Goal: Communication & Community: Share content

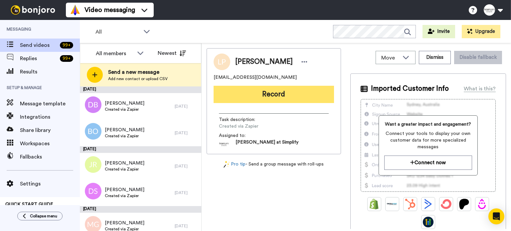
click at [265, 91] on button "Record" at bounding box center [274, 94] width 120 height 17
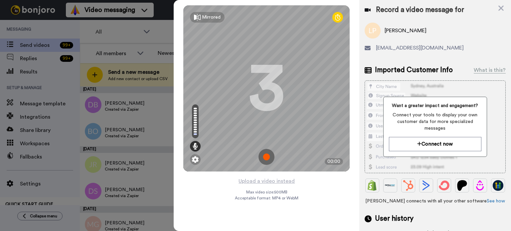
click at [270, 176] on div "Mirrored Redo 3 00:00" at bounding box center [267, 88] width 186 height 177
click at [270, 178] on button "Upload a video instead" at bounding box center [266, 181] width 60 height 9
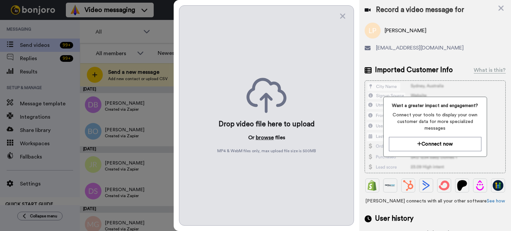
click at [272, 138] on button "browse" at bounding box center [265, 138] width 18 height 8
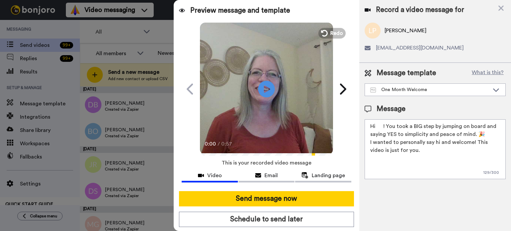
drag, startPoint x: 383, startPoint y: 124, endPoint x: 377, endPoint y: 126, distance: 6.1
click at [377, 126] on textarea "Hi ! You took a BIG step by jumping on board and saying YES to simplicity and p…" at bounding box center [435, 149] width 141 height 60
paste textarea "Lucy"
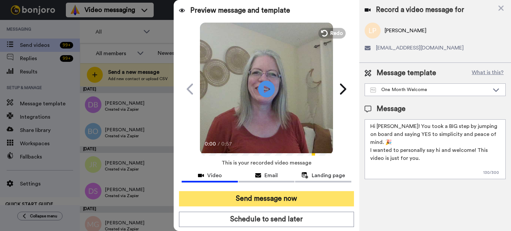
type textarea "Hi Lucy! You took a BIG step by jumping on board and saying YES to simplicity a…"
click at [303, 195] on button "Send message now" at bounding box center [266, 198] width 175 height 15
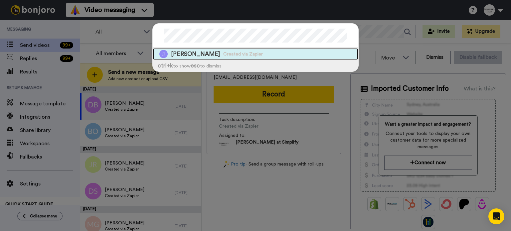
click at [281, 57] on div "Lucy Taggart Created via Zapier" at bounding box center [256, 54] width 206 height 12
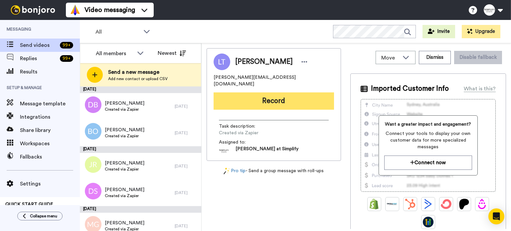
click at [300, 93] on button "Record" at bounding box center [274, 100] width 120 height 17
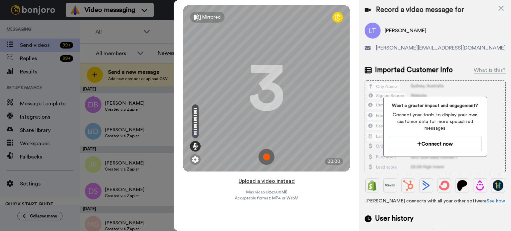
click at [274, 177] on button "Upload a video instead" at bounding box center [266, 181] width 60 height 9
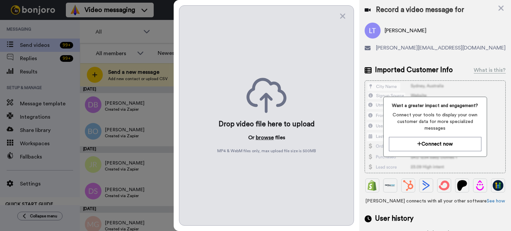
click at [264, 136] on button "browse" at bounding box center [265, 138] width 18 height 8
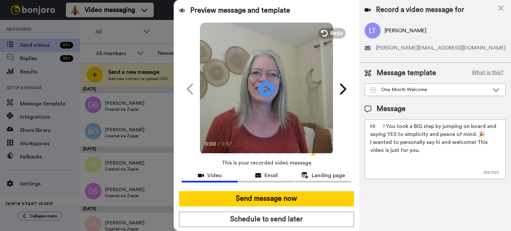
drag, startPoint x: 383, startPoint y: 124, endPoint x: 376, endPoint y: 125, distance: 8.0
click at [376, 125] on textarea "Hi ! You took a BIG step by jumping on board and saying YES to simplicity and p…" at bounding box center [435, 149] width 141 height 60
paste textarea "Lucy"
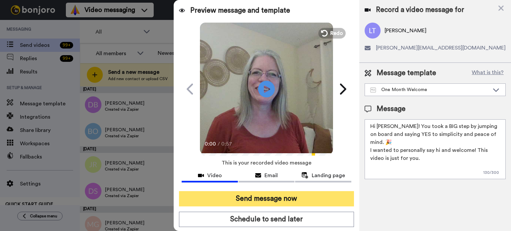
type textarea "Hi Lucy! You took a BIG step by jumping on board and saying YES to simplicity a…"
click at [324, 197] on button "Send message now" at bounding box center [266, 198] width 175 height 15
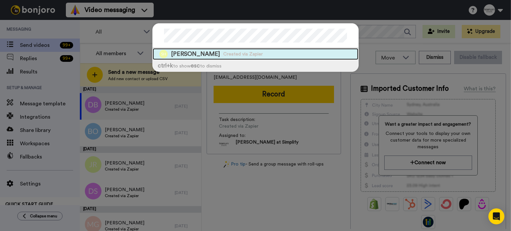
click at [318, 49] on div "[PERSON_NAME] Created via Zapier" at bounding box center [256, 54] width 206 height 12
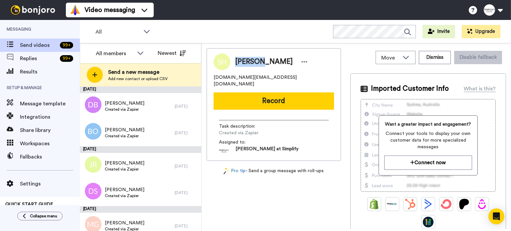
drag, startPoint x: 256, startPoint y: 59, endPoint x: 235, endPoint y: 60, distance: 20.3
click at [235, 60] on span "[PERSON_NAME]" at bounding box center [264, 62] width 58 height 10
copy span "[PERSON_NAME]"
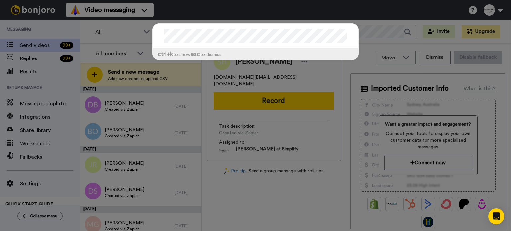
click at [339, 88] on div "ctrl +k to show esc to dismiss" at bounding box center [255, 115] width 511 height 231
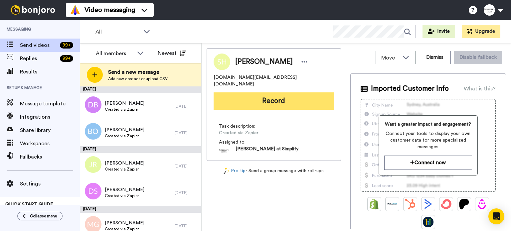
click at [307, 92] on button "Record" at bounding box center [274, 100] width 120 height 17
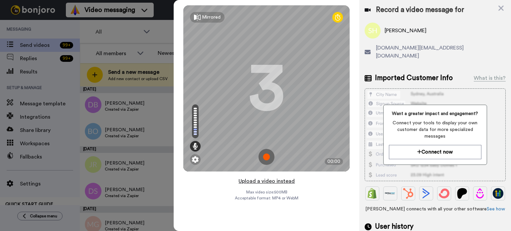
click at [285, 179] on button "Upload a video instead" at bounding box center [266, 181] width 60 height 9
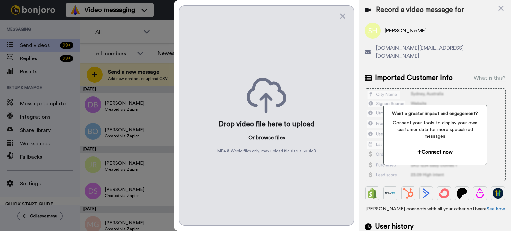
click at [260, 134] on button "browse" at bounding box center [265, 138] width 18 height 8
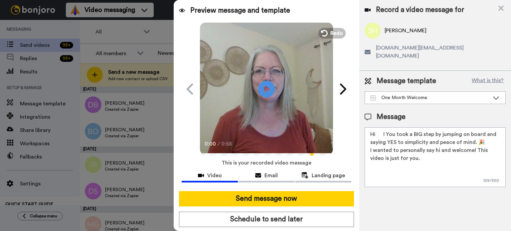
drag, startPoint x: 383, startPoint y: 123, endPoint x: 376, endPoint y: 127, distance: 7.7
click at [376, 127] on textarea "Hi ! You took a BIG step by jumping on board and saying YES to simplicity and p…" at bounding box center [435, 157] width 141 height 60
paste textarea "Shirley"
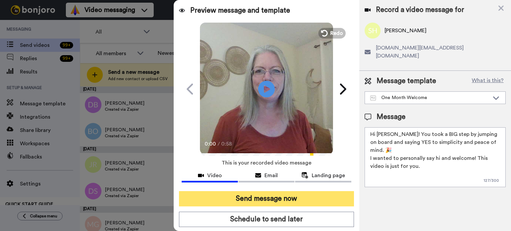
type textarea "Hi Shirley! You took a BIG step by jumping on board and saying YES to simplicit…"
click at [316, 197] on button "Send message now" at bounding box center [266, 198] width 175 height 15
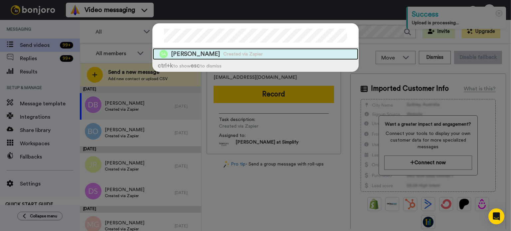
click at [231, 49] on div "Stacey Adelman Created via Zapier" at bounding box center [256, 54] width 206 height 12
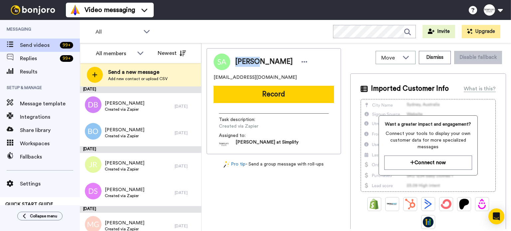
drag, startPoint x: 255, startPoint y: 60, endPoint x: 234, endPoint y: 60, distance: 21.3
click at [234, 60] on div "Stacey Adelman" at bounding box center [269, 62] width 79 height 10
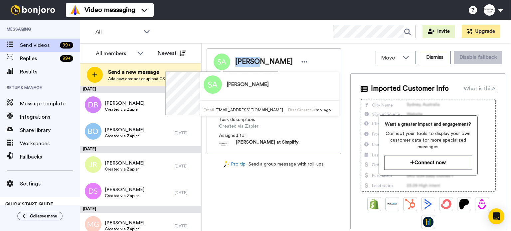
copy span "Stacey"
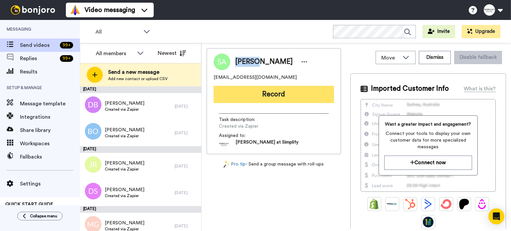
click at [317, 90] on button "Record" at bounding box center [274, 94] width 120 height 17
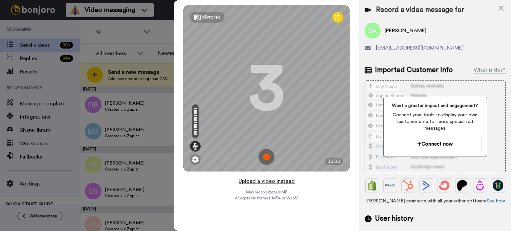
click at [282, 179] on button "Upload a video instead" at bounding box center [266, 181] width 60 height 9
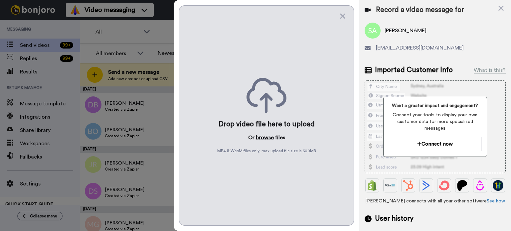
click at [265, 135] on button "browse" at bounding box center [265, 138] width 18 height 8
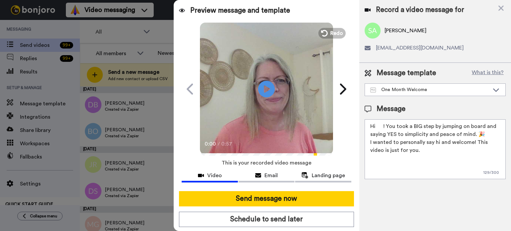
drag, startPoint x: 383, startPoint y: 125, endPoint x: 377, endPoint y: 128, distance: 7.3
click at [377, 128] on textarea "Hi ! You took a BIG step by jumping on board and saying YES to simplicity and p…" at bounding box center [435, 149] width 141 height 60
paste textarea "Stacey"
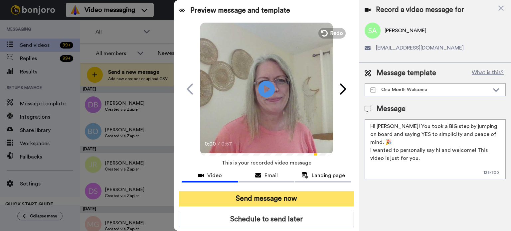
type textarea "Hi Stacey! You took a BIG step by jumping on board and saying YES to simplicity…"
click at [281, 197] on button "Send message now" at bounding box center [266, 198] width 175 height 15
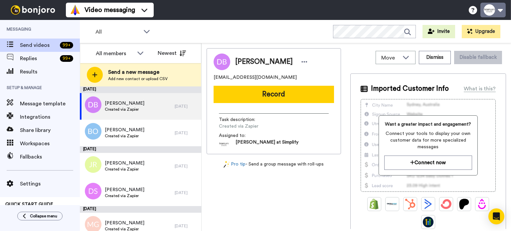
click at [491, 9] on button at bounding box center [492, 10] width 25 height 15
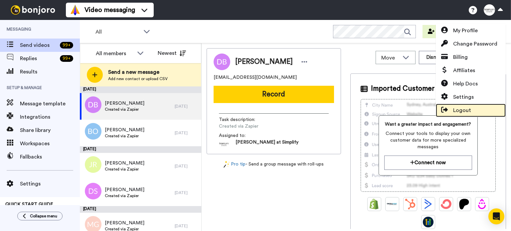
click at [475, 105] on link "Logout" at bounding box center [471, 110] width 70 height 13
